Goal: Task Accomplishment & Management: Understand process/instructions

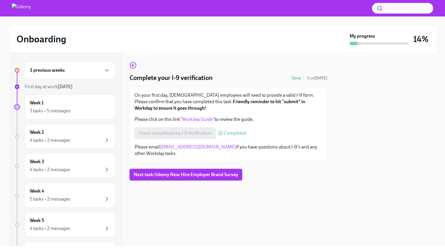
click at [200, 177] on span "Next task : Udemy New Hire Employer Brand Survey" at bounding box center [186, 175] width 104 height 6
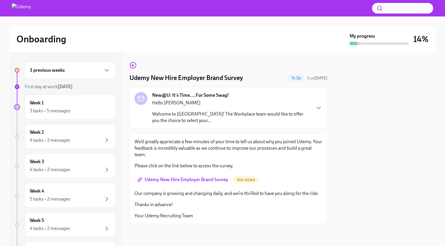
click at [220, 179] on span "Udemy New Hire Employer Brand Survey" at bounding box center [183, 180] width 89 height 6
click at [75, 114] on div "3 tasks • 5 messages" at bounding box center [70, 110] width 81 height 7
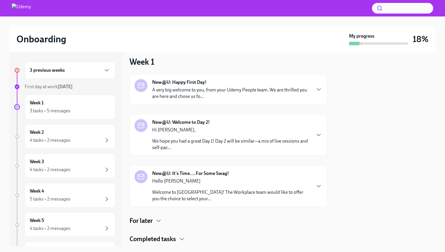
scroll to position [70, 0]
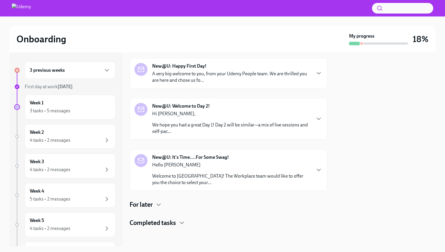
click at [189, 159] on strong "New@U: It's Time....For Some Swag!" at bounding box center [190, 157] width 77 height 6
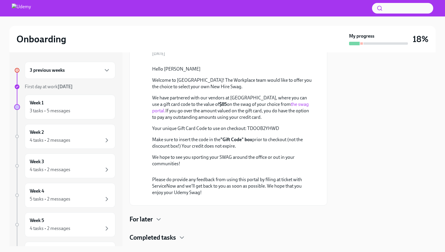
scroll to position [169, 0]
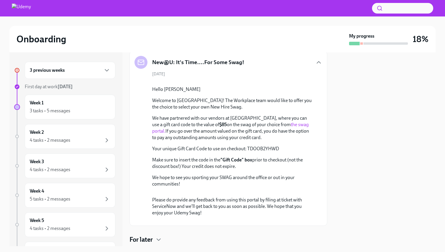
click at [275, 134] on link "the swag portal." at bounding box center [230, 128] width 157 height 12
click at [276, 152] on p "Your unique Gift Card Code to use on checkout: TDOOB2YHWD" at bounding box center [232, 149] width 161 height 6
drag, startPoint x: 279, startPoint y: 195, endPoint x: 253, endPoint y: 195, distance: 25.9
click at [253, 152] on p "Your unique Gift Card Code to use on checkout: TDOOB2YHWD" at bounding box center [232, 149] width 161 height 6
click at [245, 187] on div "Hello [PERSON_NAME] Welcome to Udemy! The Workplace team would like to offer yo…" at bounding box center [232, 136] width 161 height 101
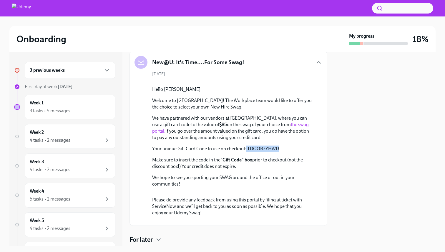
drag, startPoint x: 245, startPoint y: 194, endPoint x: 280, endPoint y: 195, distance: 34.2
click at [280, 152] on p "Your unique Gift Card Code to use on checkout: TDOOB2YHWD" at bounding box center [232, 149] width 161 height 6
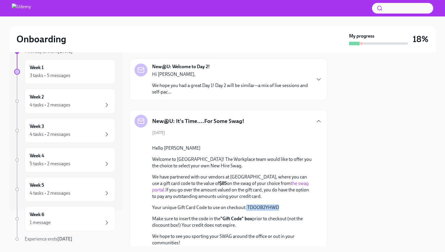
scroll to position [0, 0]
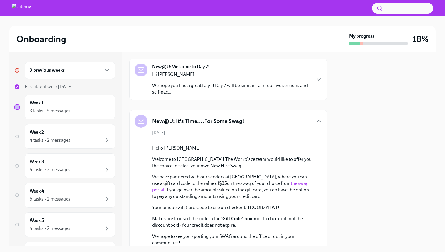
click at [85, 75] on div "3 previous weeks" at bounding box center [70, 70] width 91 height 17
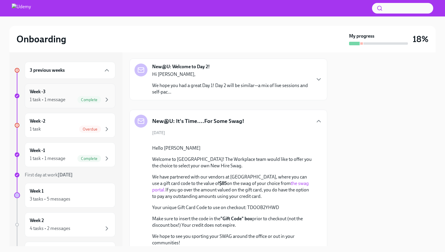
click at [77, 94] on div "Week -3 1 task • 1 message Complete" at bounding box center [70, 96] width 81 height 15
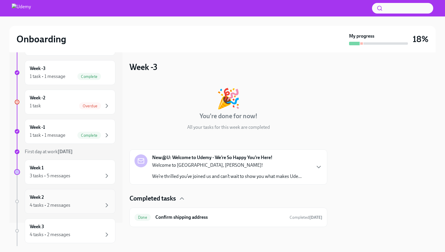
scroll to position [6, 0]
